Goal: Transaction & Acquisition: Purchase product/service

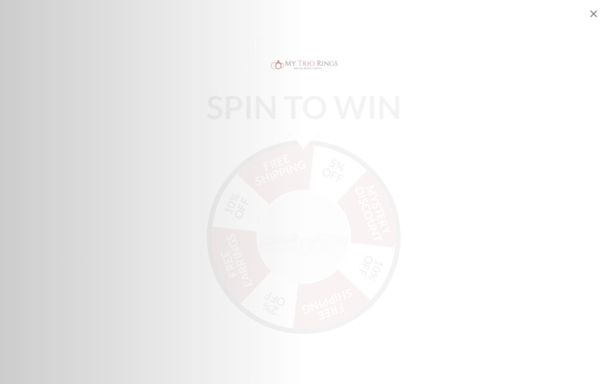
scroll to position [1445, 5]
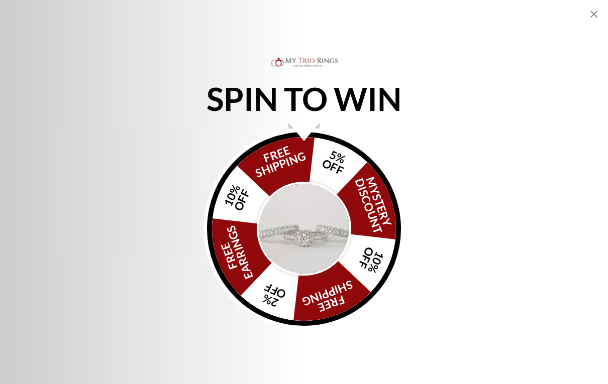
click at [329, 229] on img "Alia popup" at bounding box center [304, 229] width 94 height 94
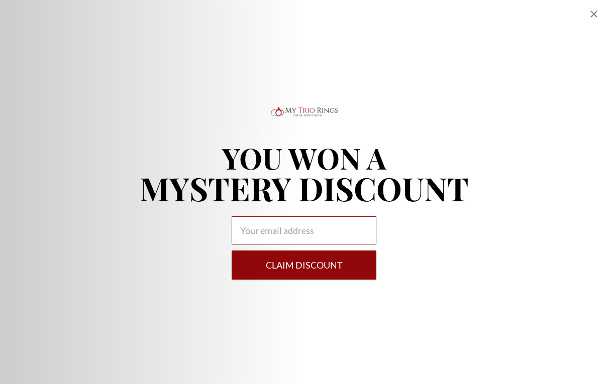
click at [344, 229] on input "Alia popup" at bounding box center [304, 231] width 145 height 28
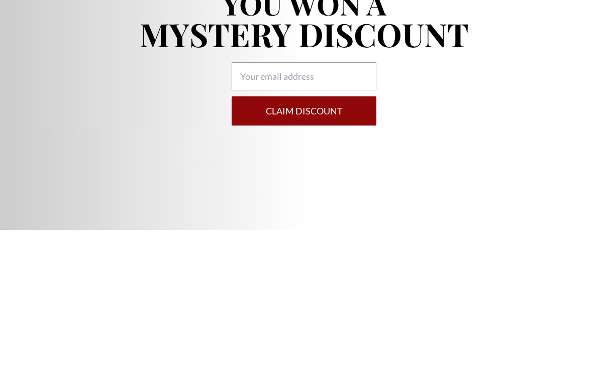
type input "penueldemedeiros1000@gmail.com"
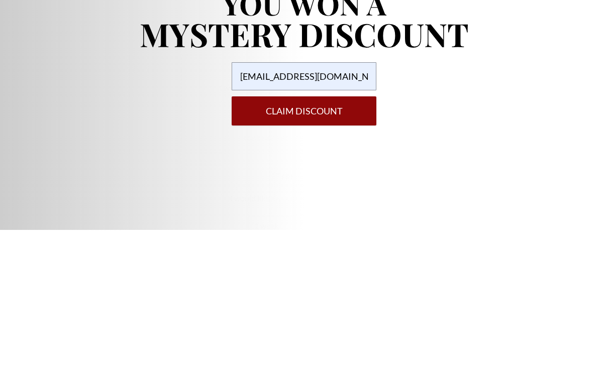
scroll to position [1599, 5]
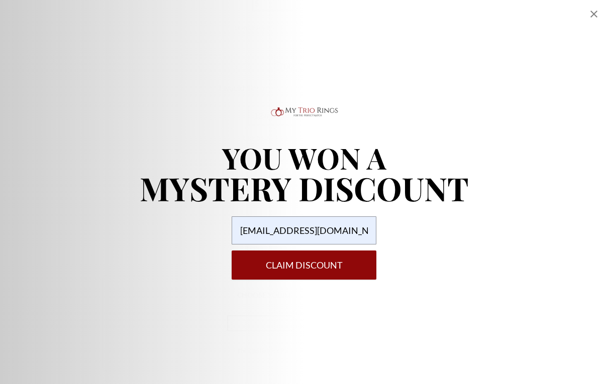
click at [336, 260] on button "Claim DISCOUNT" at bounding box center [304, 265] width 145 height 29
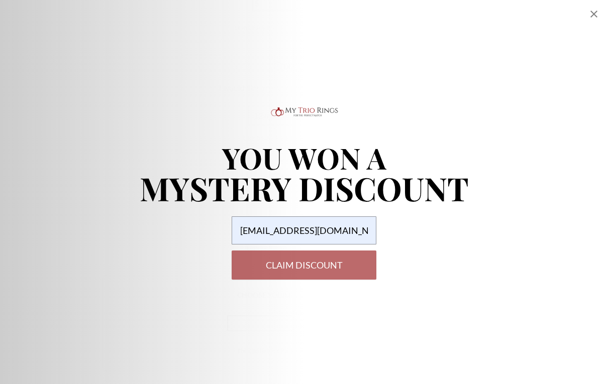
select select "US"
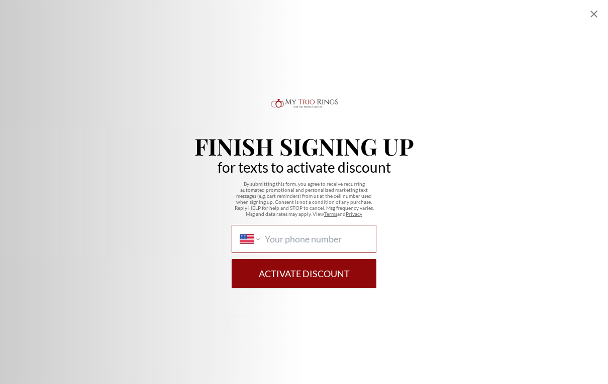
click at [350, 239] on input "International Afghanistan Åland Islands Albania Algeria American Samoa Andorra …" at bounding box center [316, 239] width 103 height 11
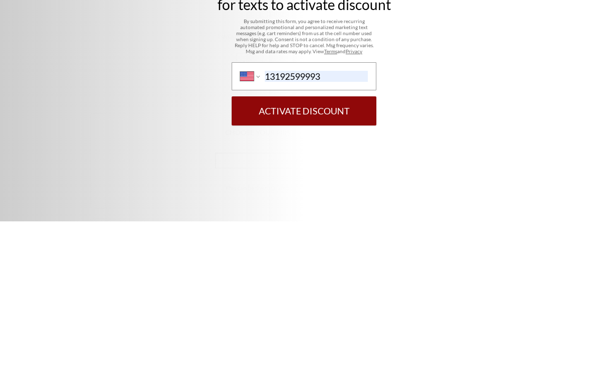
scroll to position [1762, 17]
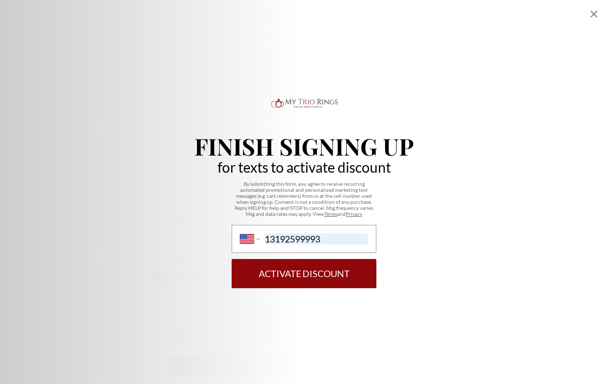
click at [341, 263] on button "Activate Discount" at bounding box center [304, 273] width 145 height 29
type input "1 (319) 259-9993"
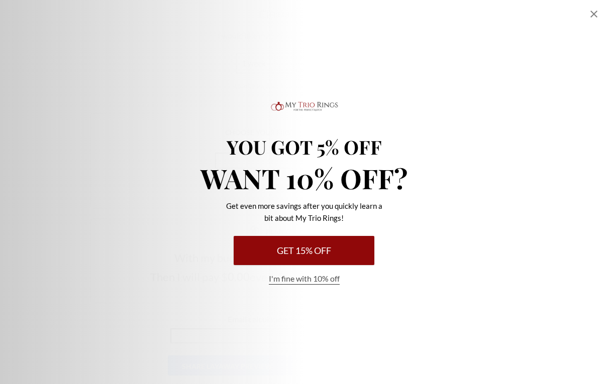
click at [351, 256] on button "Get 15% Off" at bounding box center [304, 250] width 141 height 29
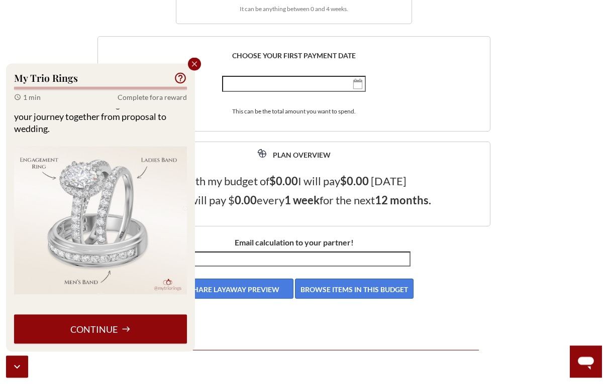
scroll to position [1839, 10]
click at [147, 325] on button "Continue" at bounding box center [100, 329] width 173 height 29
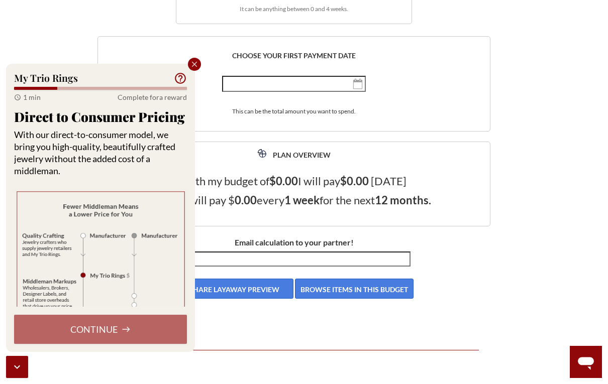
click at [141, 335] on div "Continue" at bounding box center [100, 329] width 173 height 29
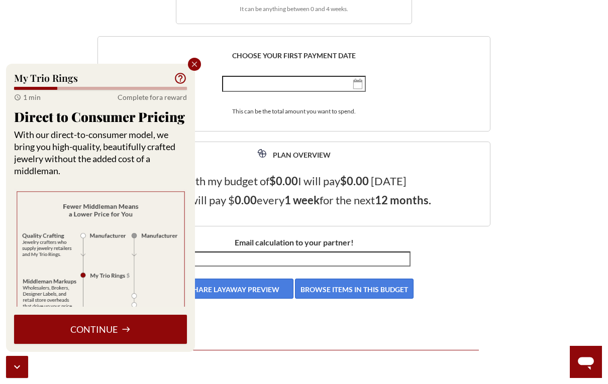
click at [157, 326] on button "Continue" at bounding box center [100, 329] width 173 height 29
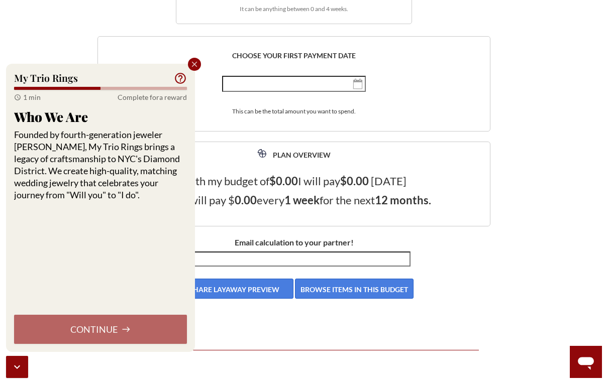
click at [160, 317] on div "Continue" at bounding box center [100, 329] width 173 height 29
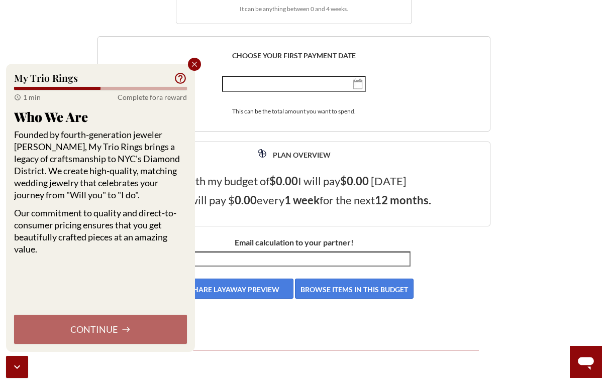
click at [159, 317] on div "Continue" at bounding box center [100, 329] width 173 height 29
click at [162, 330] on div "Continue" at bounding box center [100, 329] width 173 height 29
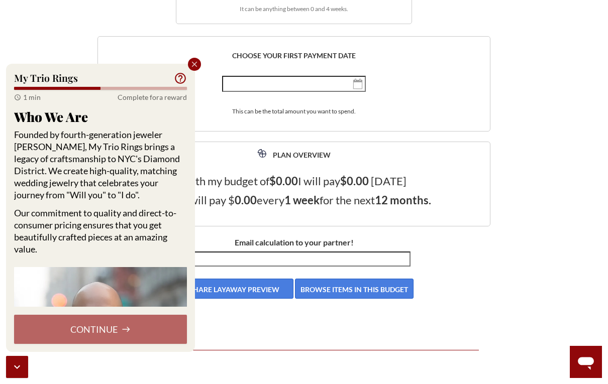
click at [166, 330] on div "Continue" at bounding box center [100, 329] width 173 height 29
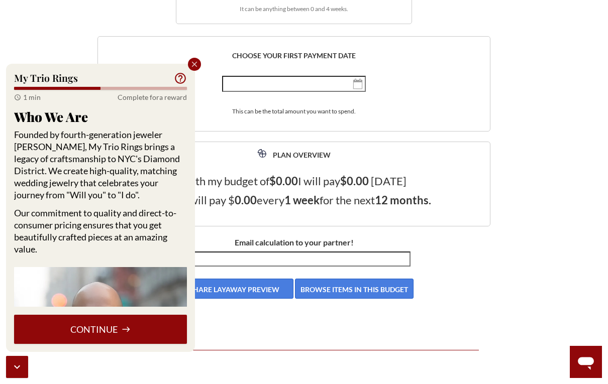
click at [165, 330] on button "Continue" at bounding box center [100, 329] width 173 height 29
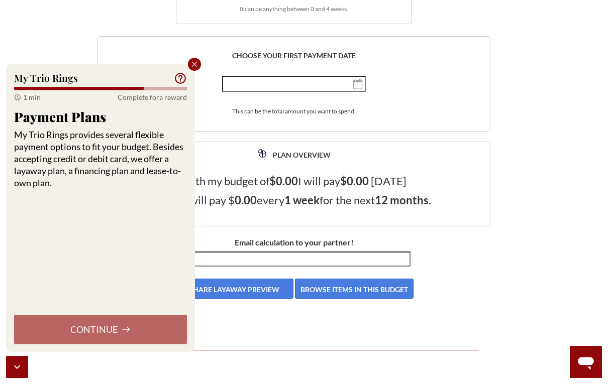
click at [167, 326] on div "Continue" at bounding box center [100, 329] width 173 height 29
click at [167, 325] on div "Continue" at bounding box center [100, 329] width 173 height 29
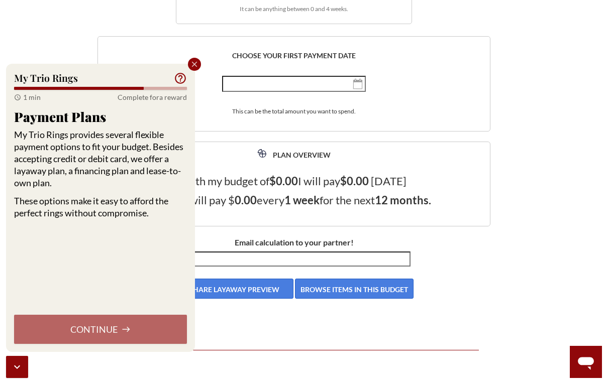
click at [158, 328] on div "Continue" at bounding box center [100, 329] width 173 height 29
click at [157, 328] on div "Continue" at bounding box center [100, 329] width 173 height 29
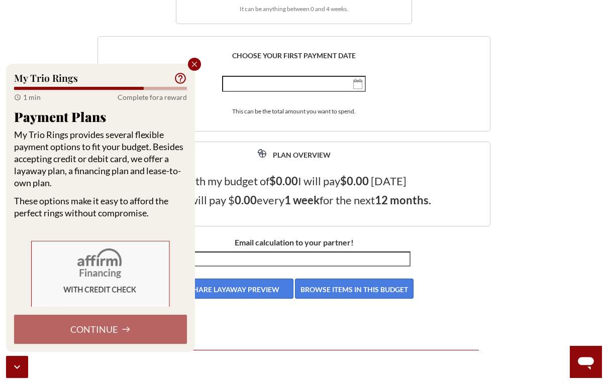
click at [157, 326] on div "Continue" at bounding box center [100, 329] width 173 height 29
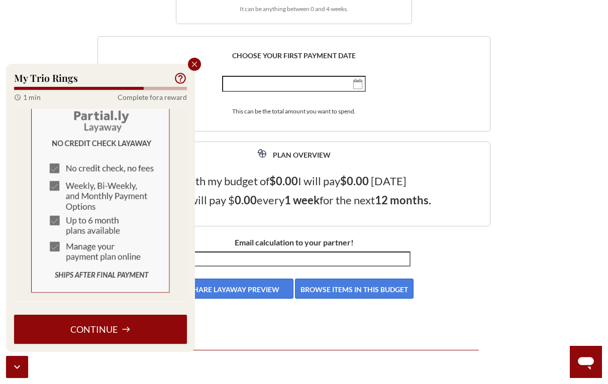
scroll to position [595, 0]
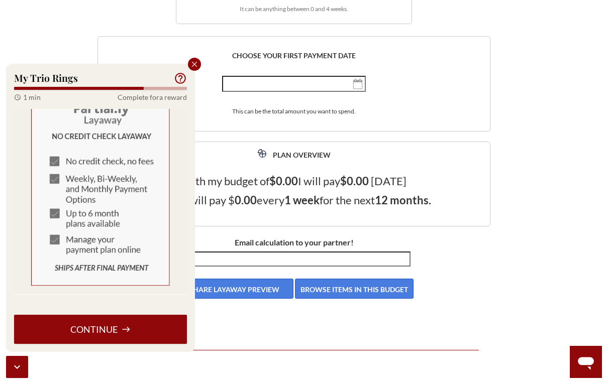
click at [152, 328] on button "Continue" at bounding box center [100, 329] width 173 height 29
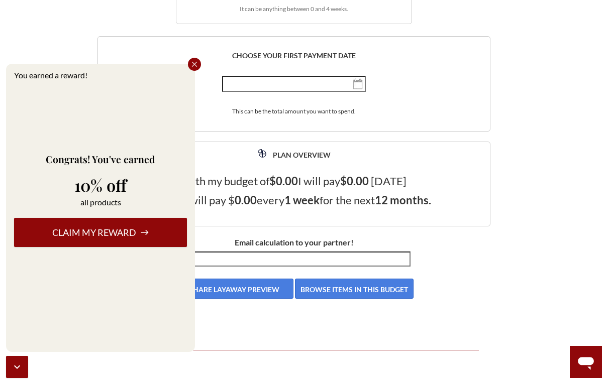
click at [152, 229] on button "Claim my reward" at bounding box center [100, 232] width 173 height 29
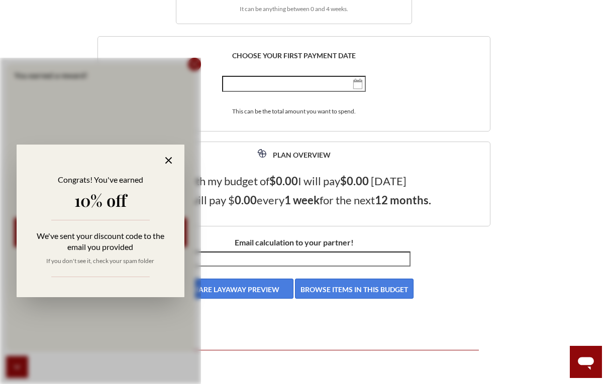
click at [172, 163] on icon at bounding box center [169, 161] width 12 height 12
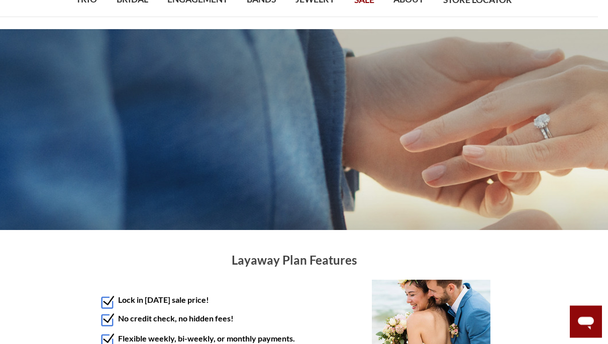
scroll to position [0, 10]
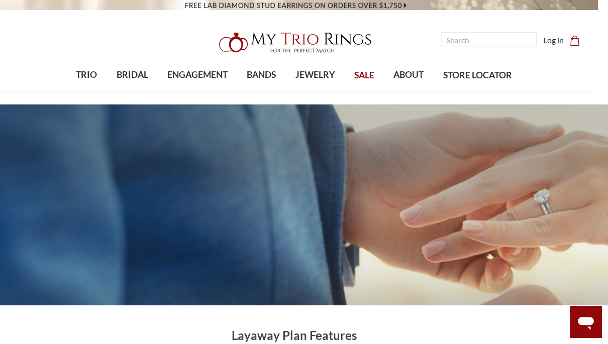
click at [210, 76] on span "ENGAGEMENT" at bounding box center [197, 74] width 60 height 13
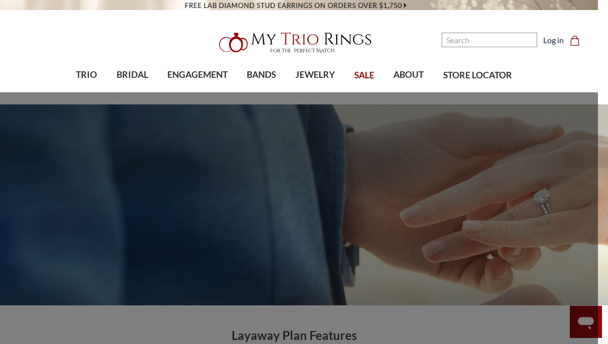
click at [288, 208] on span "Under $1,000" at bounding box center [294, 210] width 82 height 12
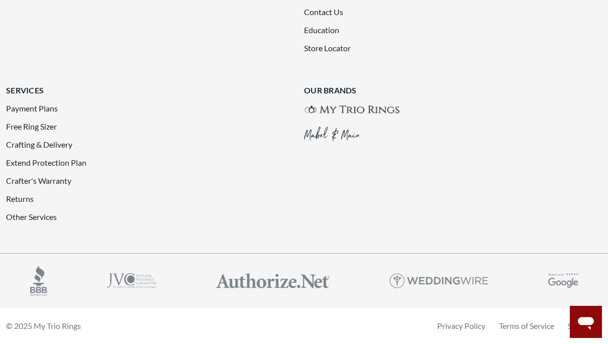
scroll to position [2435, 0]
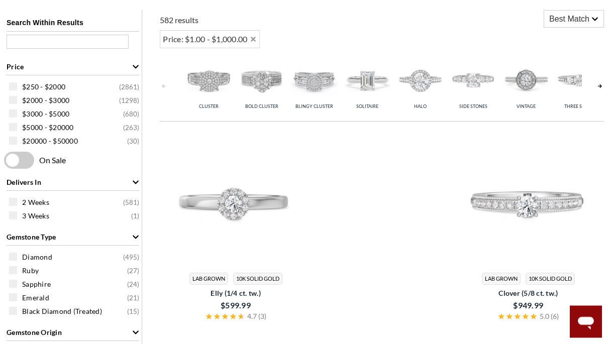
scroll to position [400, 0]
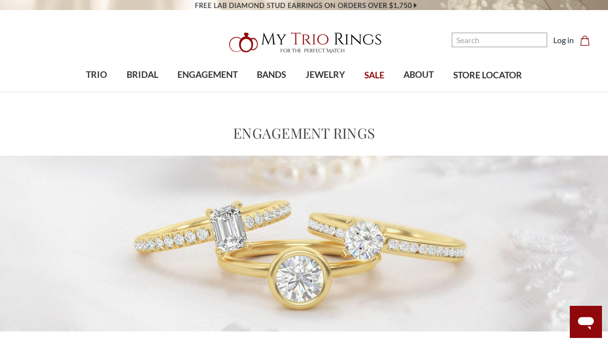
click at [97, 73] on span "TRIO" at bounding box center [96, 74] width 21 height 13
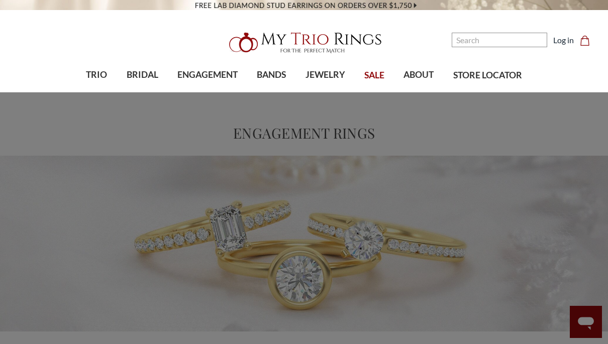
click at [102, 73] on span "TRIO" at bounding box center [96, 74] width 21 height 13
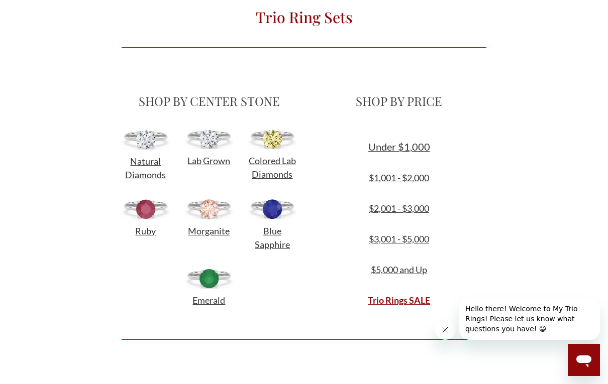
scroll to position [310, 0]
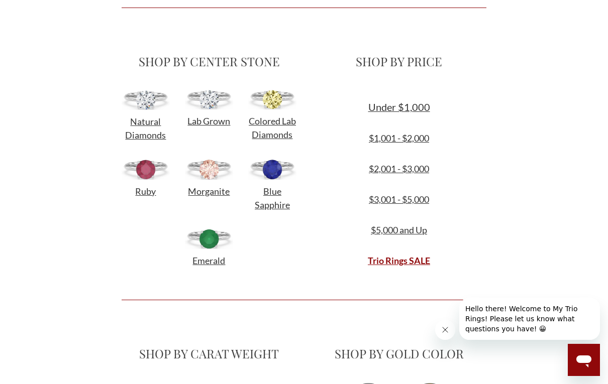
click at [407, 256] on link "Trio Rings SALE" at bounding box center [399, 260] width 62 height 11
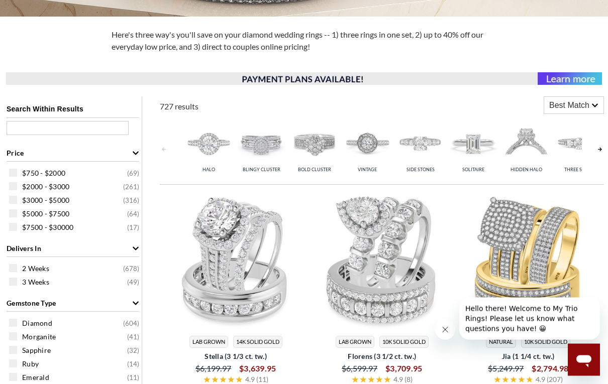
scroll to position [315, 0]
click at [18, 178] on div "$750 - $2000 ( 69 )" at bounding box center [75, 172] width 133 height 11
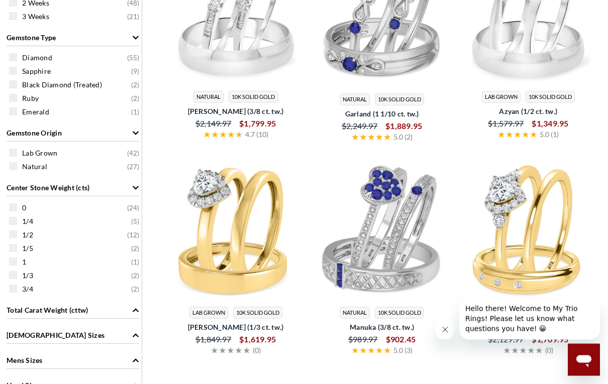
scroll to position [604, 0]
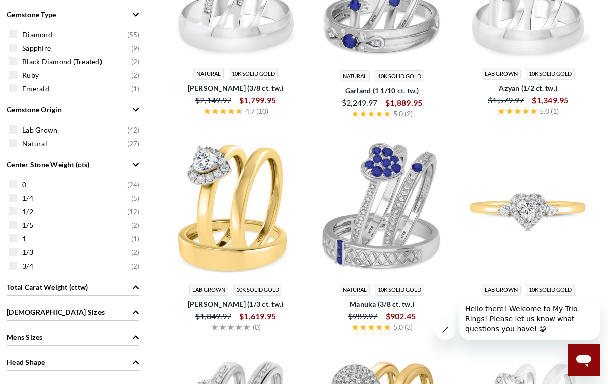
click at [503, 168] on img at bounding box center [528, 208] width 138 height 138
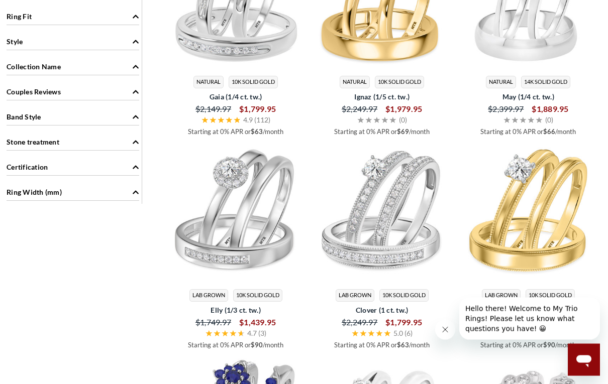
scroll to position [1031, 0]
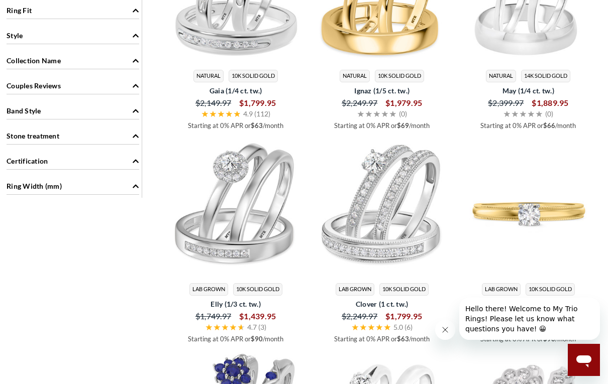
click at [530, 205] on img at bounding box center [528, 208] width 138 height 138
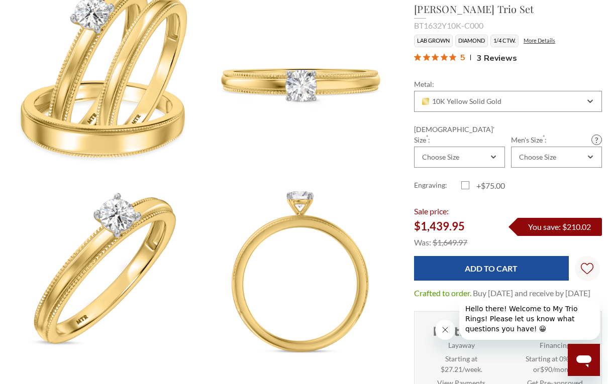
scroll to position [130, 0]
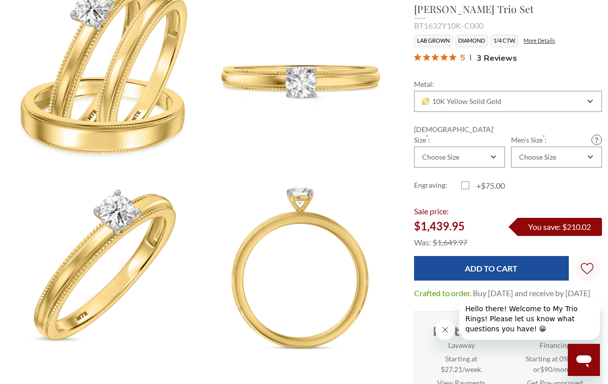
click at [467, 180] on label "+$75.00" at bounding box center [484, 186] width 47 height 12
click at [466, 187] on input "+$75.00" at bounding box center [465, 187] width 1 height 1
checkbox input "true"
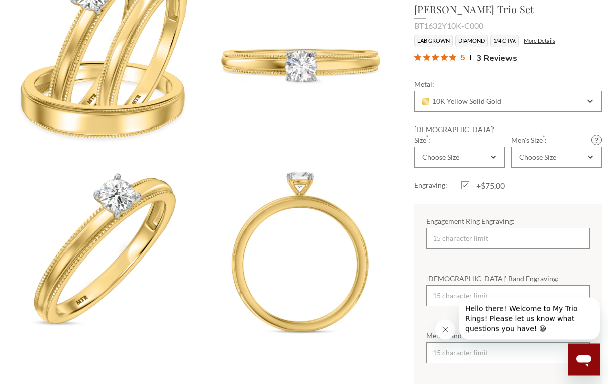
scroll to position [194, 0]
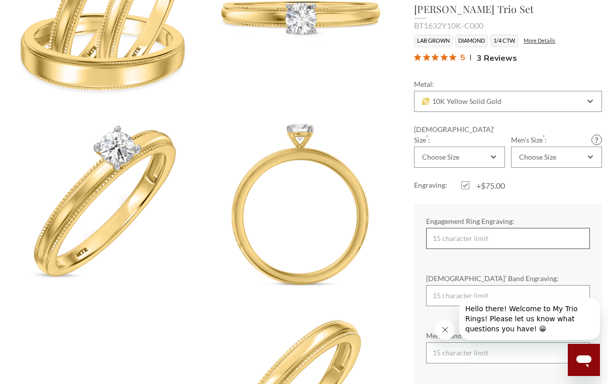
click at [531, 228] on input "Engagement Ring Engraving:" at bounding box center [508, 238] width 164 height 21
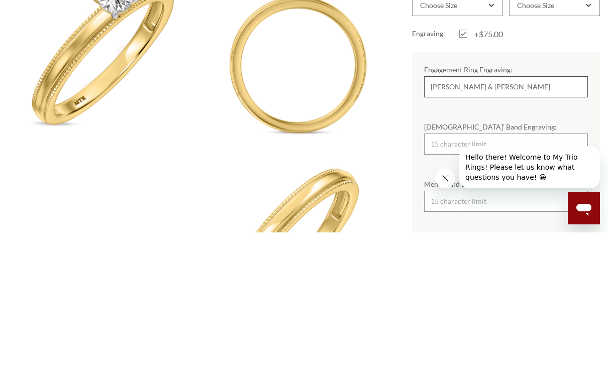
type input "[PERSON_NAME] & [PERSON_NAME]"
click at [523, 285] on input "[DEMOGRAPHIC_DATA]’ Band Engraving:" at bounding box center [506, 295] width 164 height 21
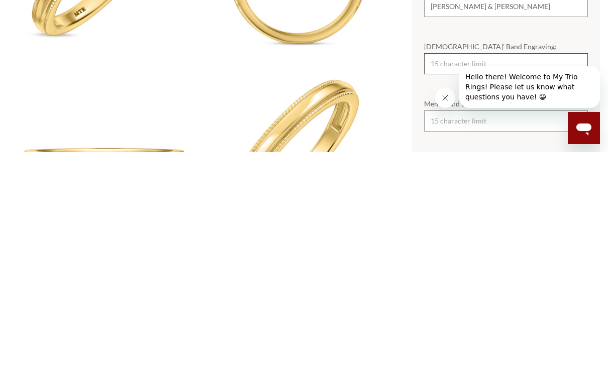
scroll to position [204, 2]
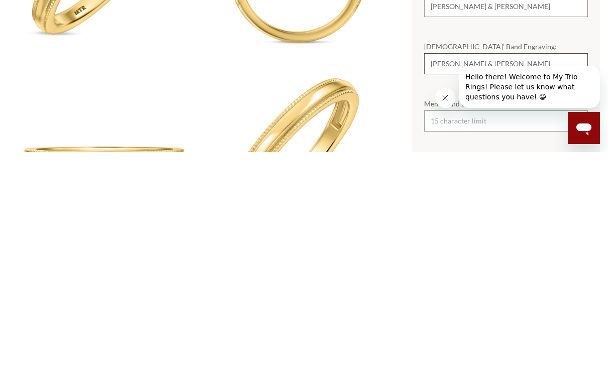
type input "[PERSON_NAME] & [PERSON_NAME]"
click at [449, 298] on div at bounding box center [517, 319] width 165 height 42
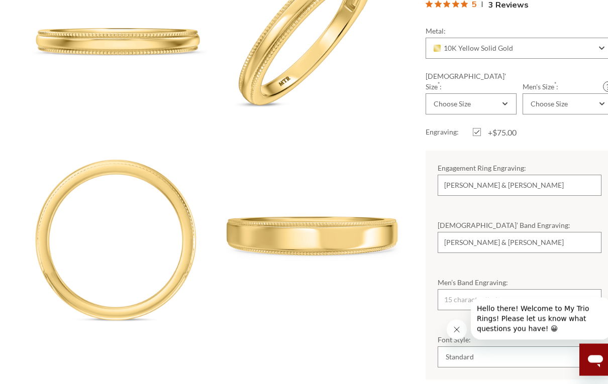
scroll to position [559, 0]
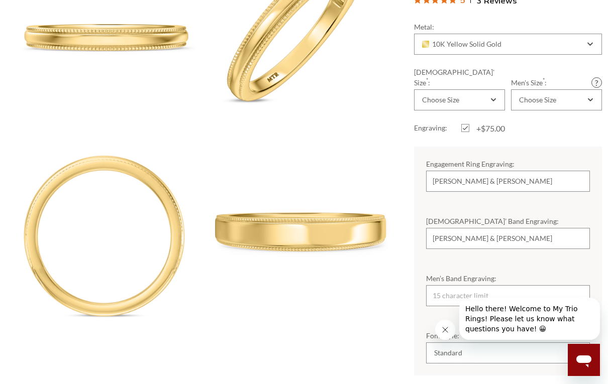
click at [446, 330] on icon "Close message from company" at bounding box center [445, 330] width 8 height 8
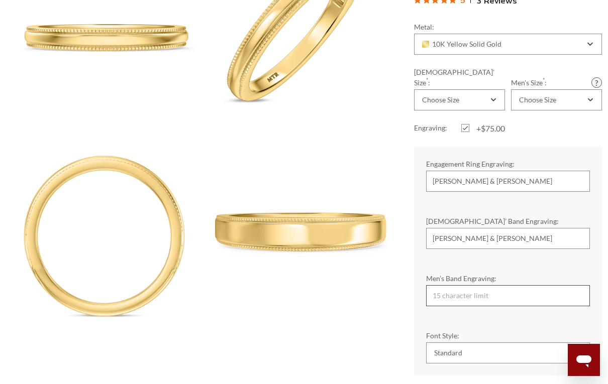
click at [506, 285] on input "Men’s Band Engraving:" at bounding box center [508, 295] width 164 height 21
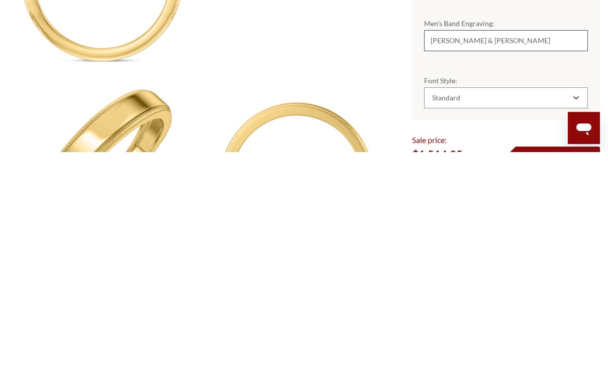
type input "[PERSON_NAME] & [PERSON_NAME]"
click at [525, 319] on div "Standard" at bounding box center [506, 329] width 164 height 21
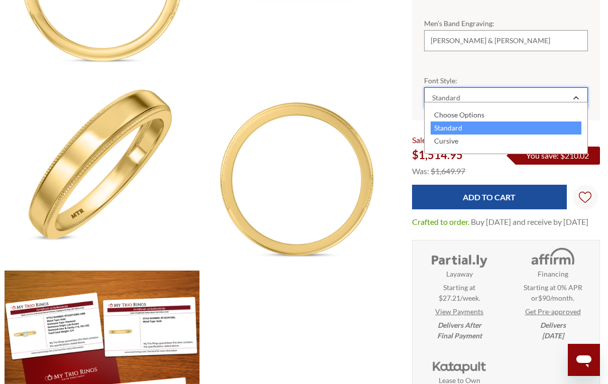
scroll to position [0, 0]
click at [495, 140] on div "Cursive" at bounding box center [505, 141] width 151 height 13
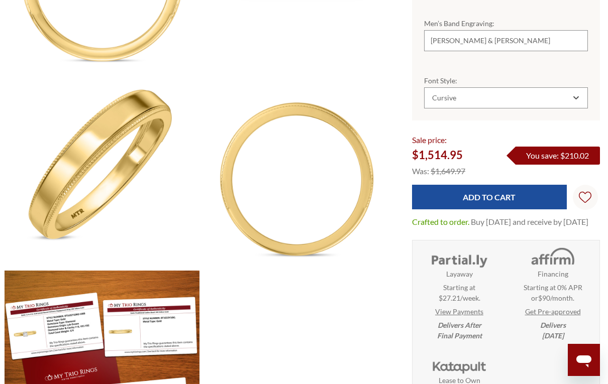
click at [525, 185] on input "Add to Cart" at bounding box center [489, 197] width 155 height 25
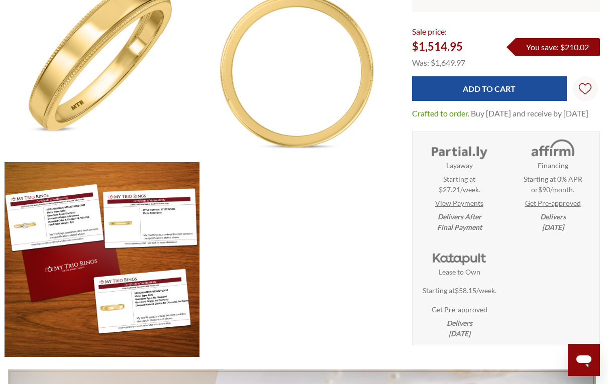
scroll to position [925, 2]
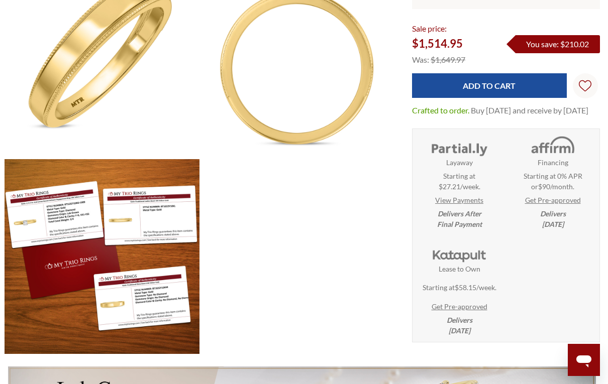
click at [564, 205] on link "Get Pre-approved" at bounding box center [553, 200] width 56 height 11
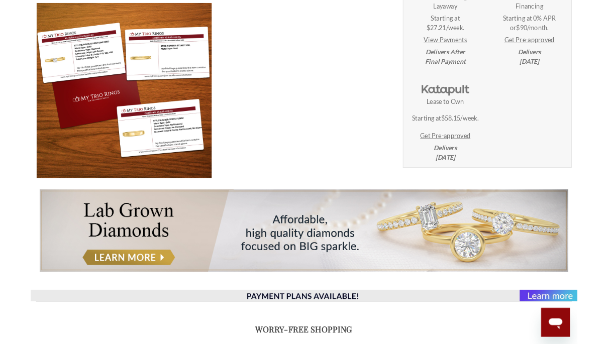
scroll to position [1120, 0]
